Goal: Task Accomplishment & Management: Use online tool/utility

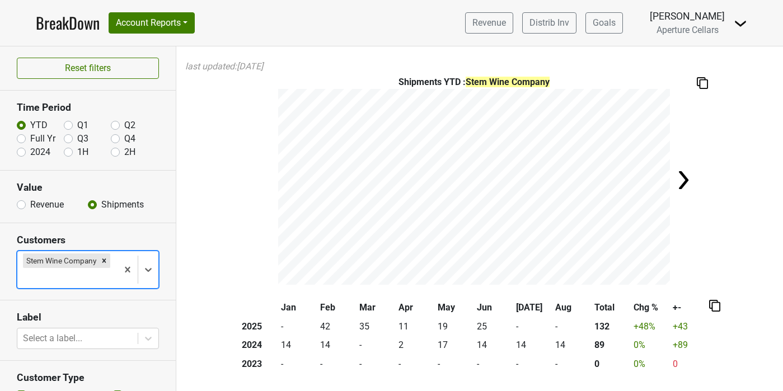
click at [69, 20] on link "BreakDown" at bounding box center [68, 22] width 64 height 23
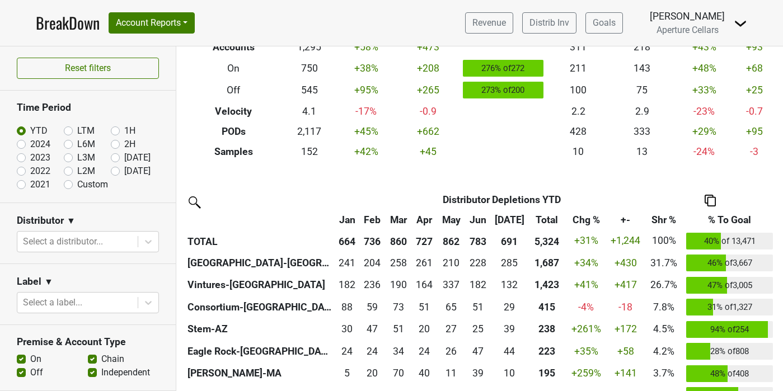
scroll to position [158, 0]
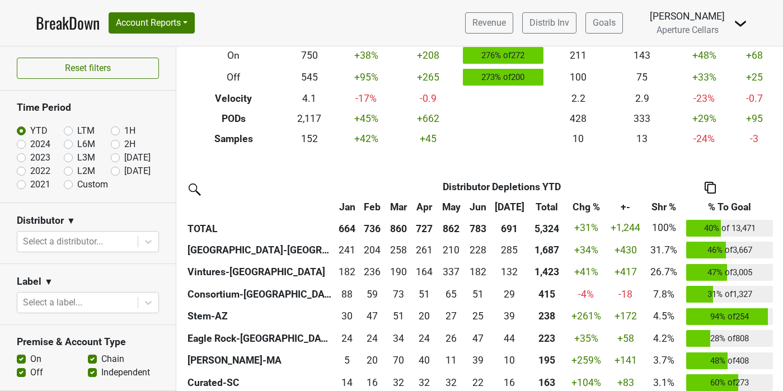
click at [705, 189] on img at bounding box center [709, 188] width 11 height 12
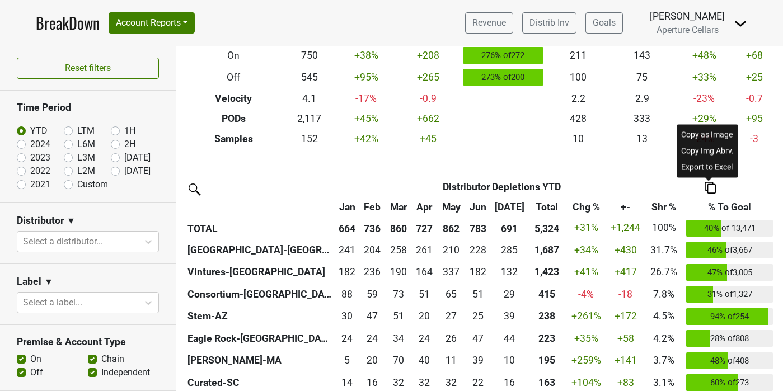
click at [696, 138] on div "Copy as Image" at bounding box center [706, 134] width 57 height 16
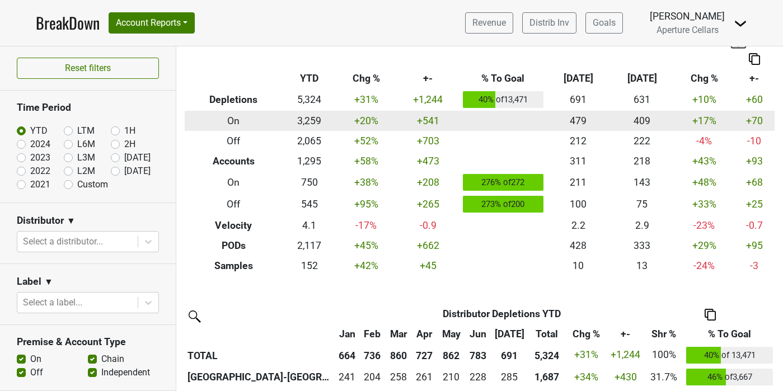
scroll to position [0, 0]
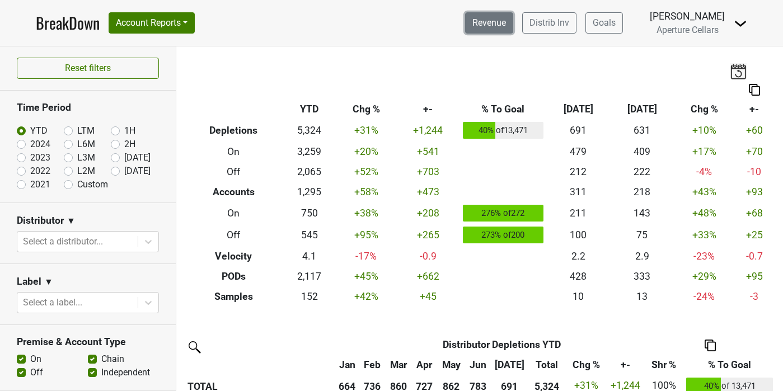
click at [509, 25] on link "Revenue" at bounding box center [489, 22] width 48 height 21
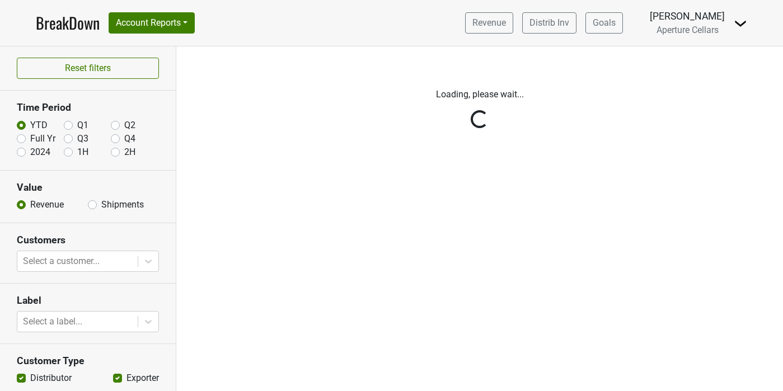
click at [93, 205] on div "Reset filters Time Period YTD Q1 Q2 Full Yr Q3 Q4 2024 1H 2H Value Revenue Ship…" at bounding box center [88, 218] width 176 height 345
click at [93, 208] on div "Reset filters Time Period YTD Q1 Q2 Full Yr Q3 Q4 2024 1H 2H Value Revenue Ship…" at bounding box center [88, 218] width 176 height 345
click at [101, 204] on label "Shipments" at bounding box center [122, 204] width 43 height 13
click at [94, 204] on input "Shipments" at bounding box center [92, 203] width 9 height 11
radio input "true"
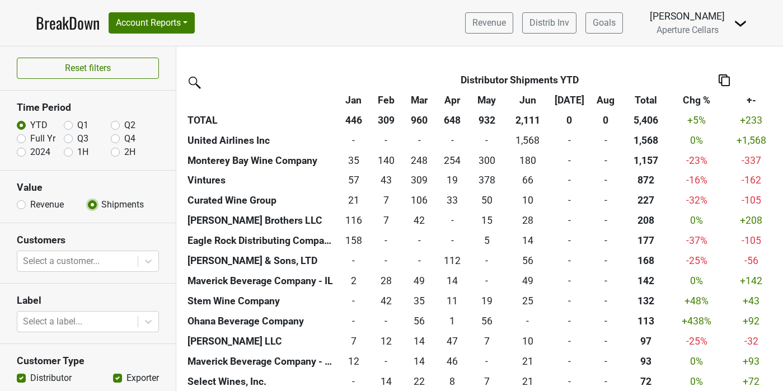
scroll to position [334, 0]
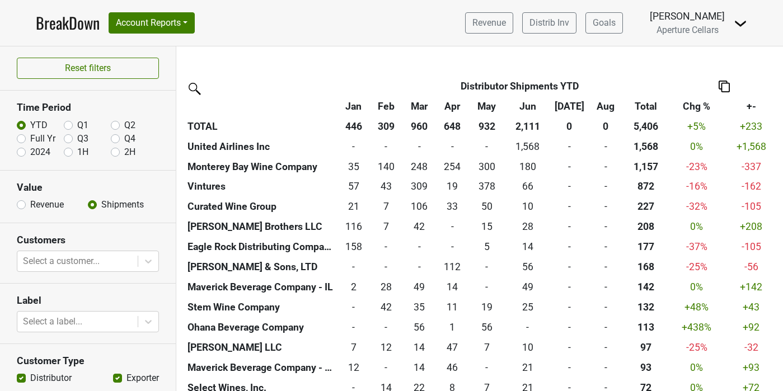
click at [722, 87] on img at bounding box center [723, 87] width 11 height 12
click at [723, 54] on div "Copy as Image" at bounding box center [722, 50] width 56 height 16
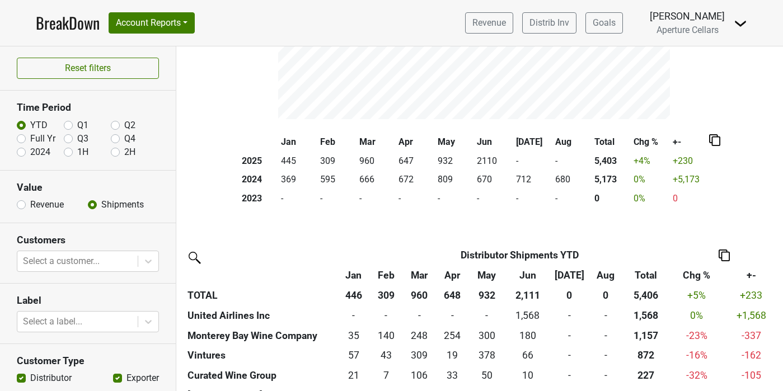
scroll to position [0, 0]
